Goal: Information Seeking & Learning: Learn about a topic

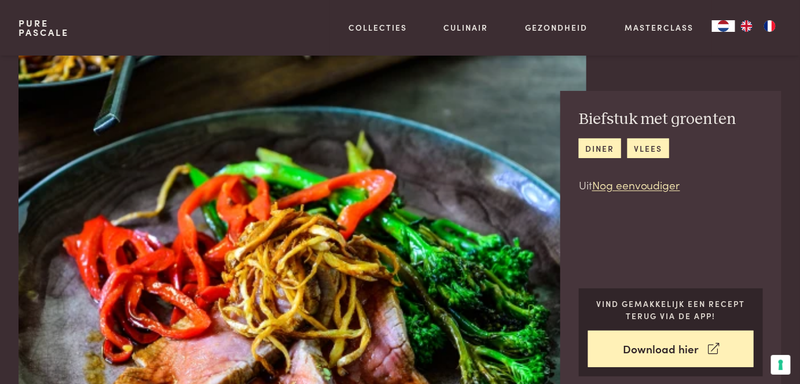
scroll to position [157, 0]
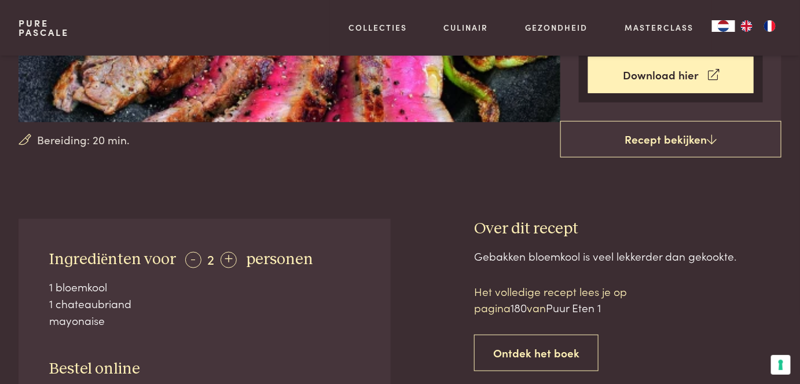
scroll to position [316, 0]
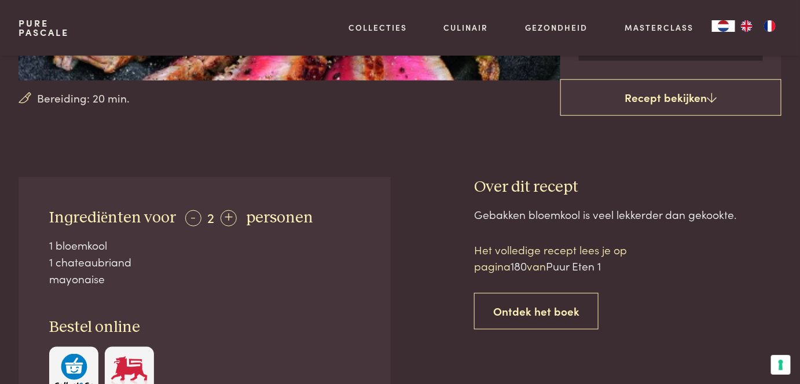
drag, startPoint x: 751, startPoint y: 218, endPoint x: 461, endPoint y: 219, distance: 289.5
click at [461, 219] on div "Ingrediënten voor - 2 + personen 1 bloemkool 1 chateaubriand mayonaise Bestel o…" at bounding box center [400, 341] width 763 height 328
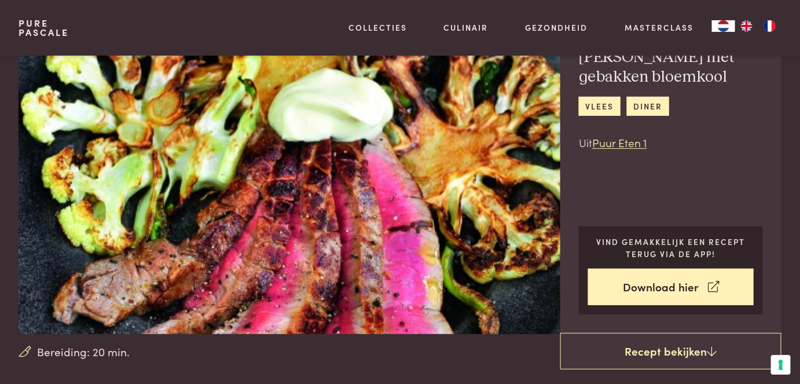
scroll to position [0, 0]
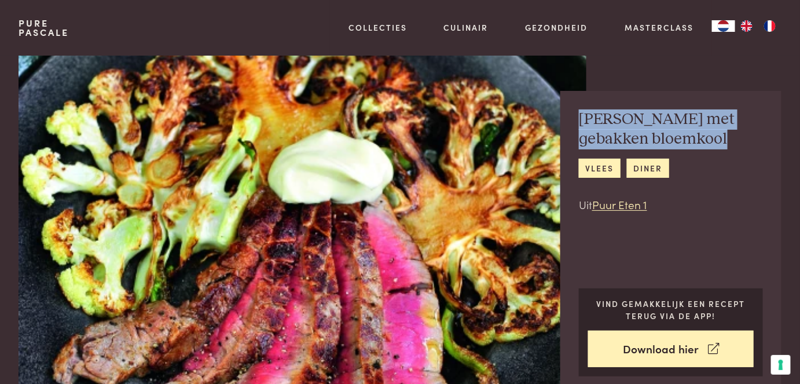
drag, startPoint x: 582, startPoint y: 127, endPoint x: 735, endPoint y: 140, distance: 152.8
click at [735, 140] on h2 "[PERSON_NAME] met gebakken bloemkool" at bounding box center [671, 129] width 184 height 40
copy h2 "[PERSON_NAME] met gebakken bloemkool"
